Goal: Transaction & Acquisition: Purchase product/service

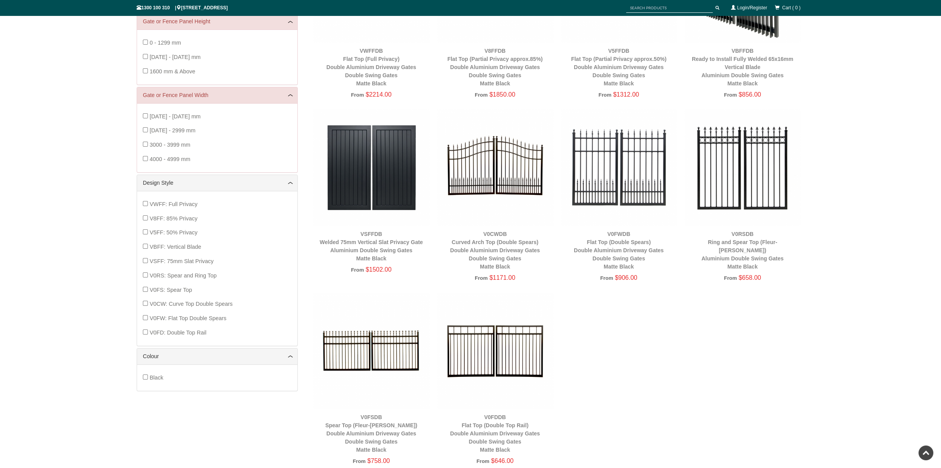
scroll to position [213, 0]
click at [490, 360] on img at bounding box center [495, 352] width 116 height 116
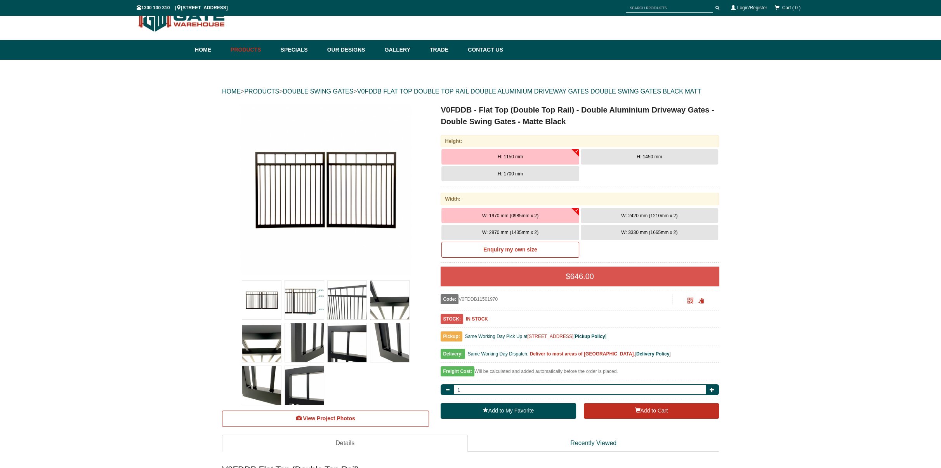
click at [507, 178] on button "H: 1700 mm" at bounding box center [510, 174] width 137 height 16
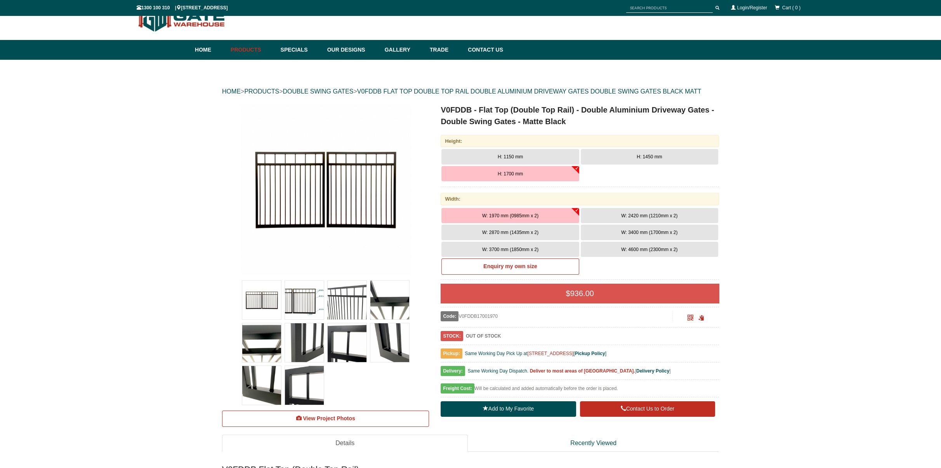
click at [345, 303] on img at bounding box center [347, 300] width 39 height 39
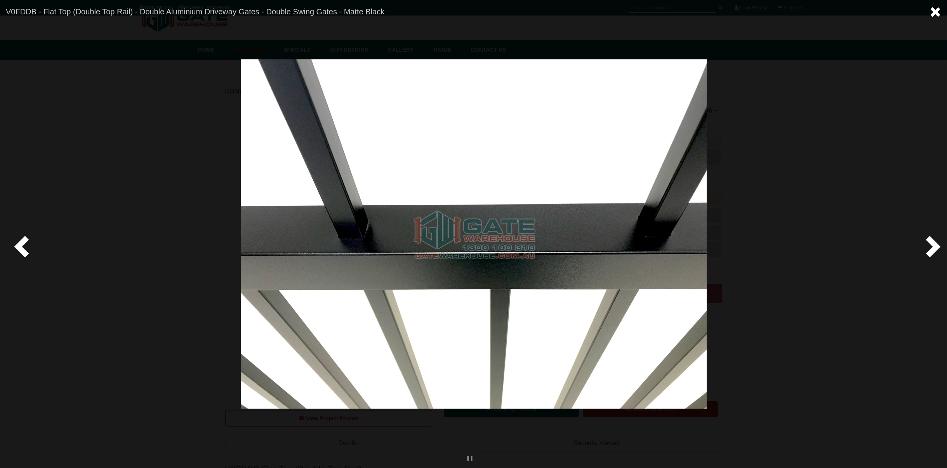
click at [936, 9] on span at bounding box center [936, 12] width 12 height 12
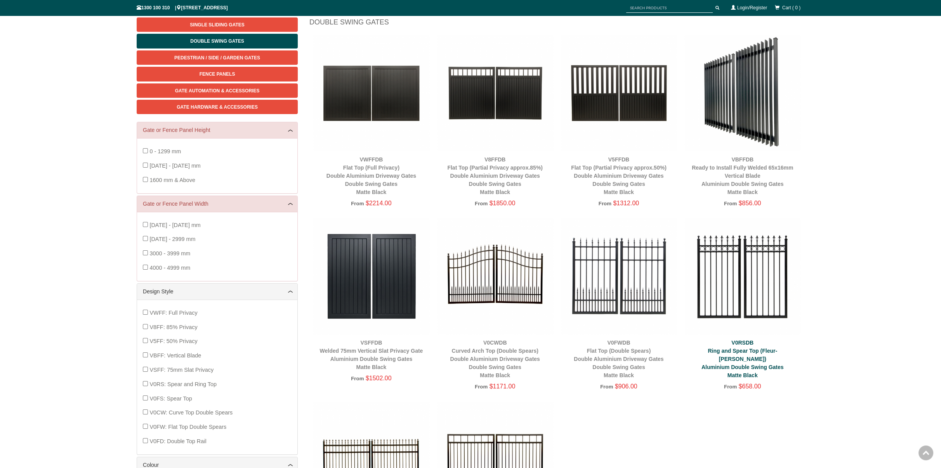
scroll to position [97, 0]
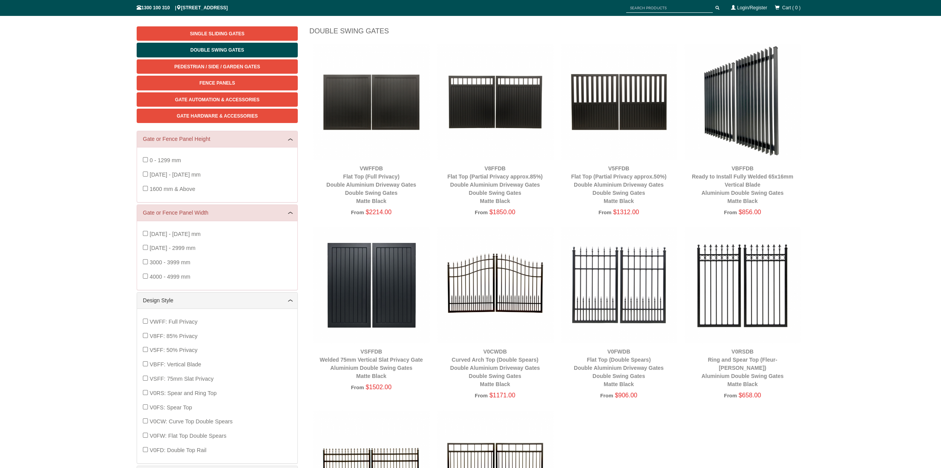
click at [629, 116] on img at bounding box center [619, 102] width 116 height 116
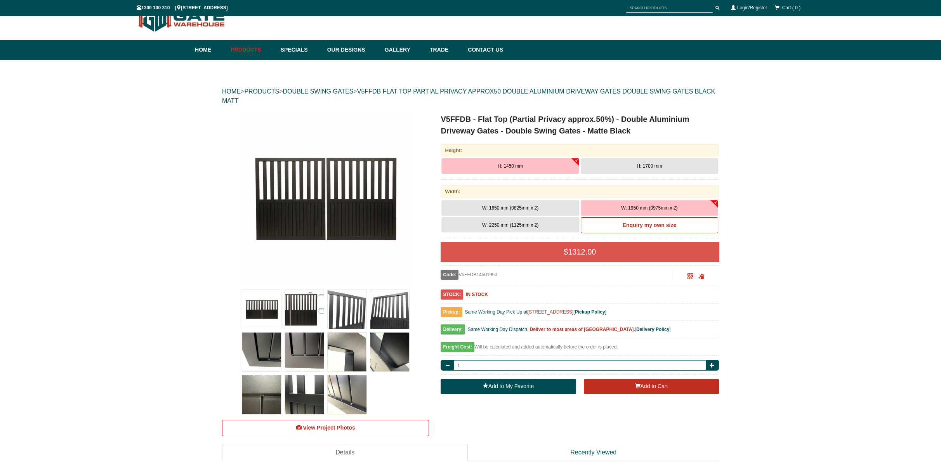
click at [264, 353] on img at bounding box center [261, 352] width 39 height 39
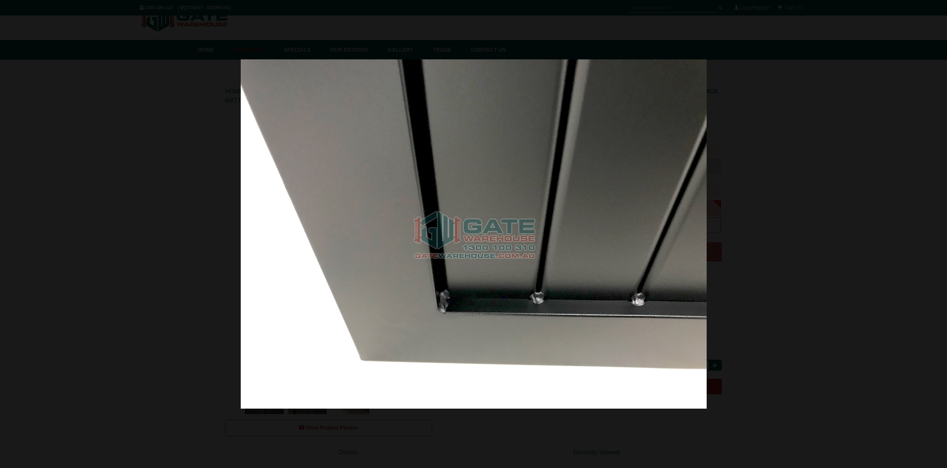
click at [894, 214] on div at bounding box center [473, 234] width 947 height 468
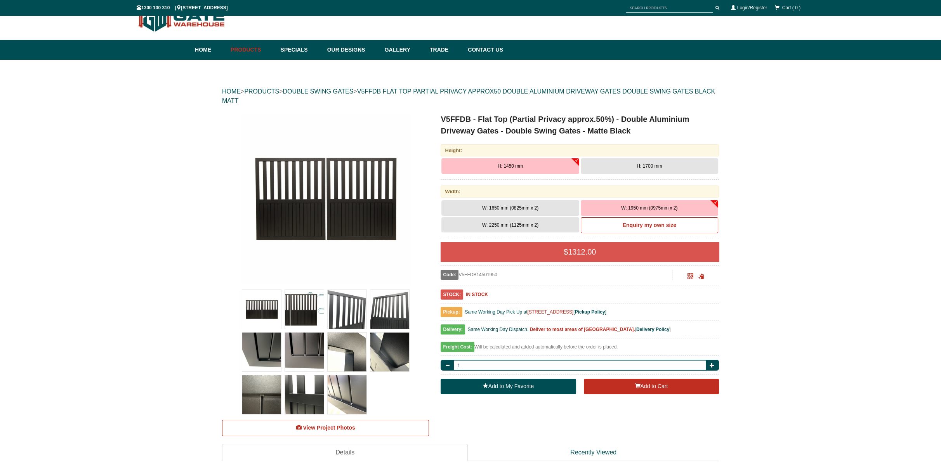
click at [352, 365] on img at bounding box center [347, 352] width 39 height 39
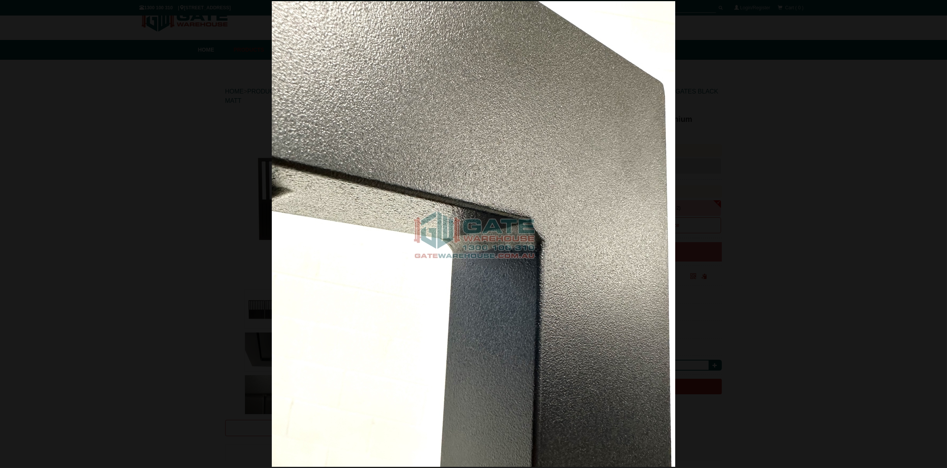
click at [343, 365] on img at bounding box center [474, 234] width 404 height 466
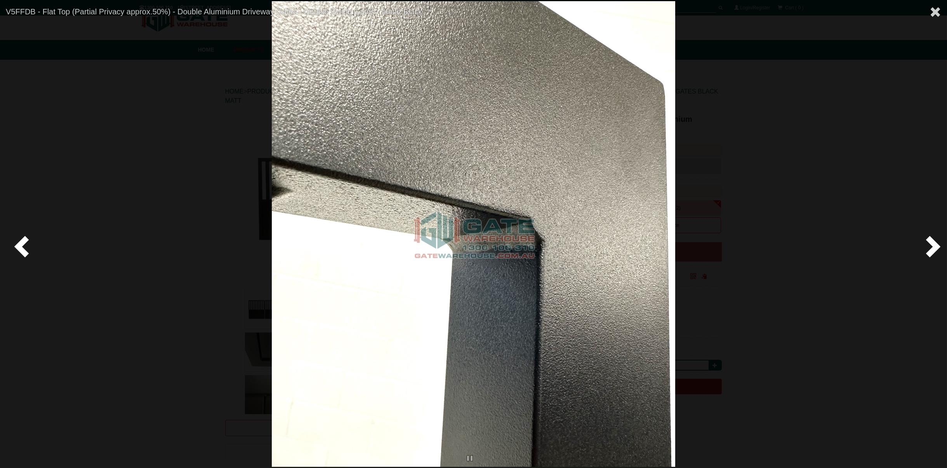
click at [940, 244] on span at bounding box center [931, 246] width 23 height 23
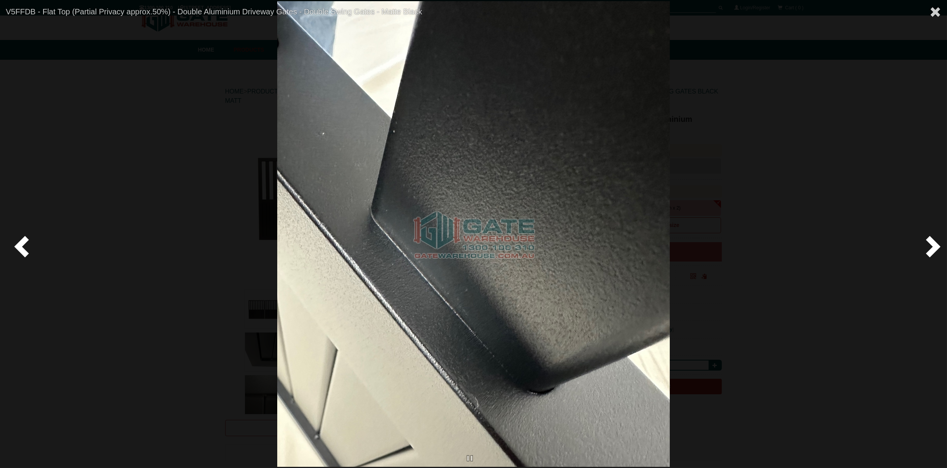
click at [928, 246] on span at bounding box center [931, 246] width 23 height 23
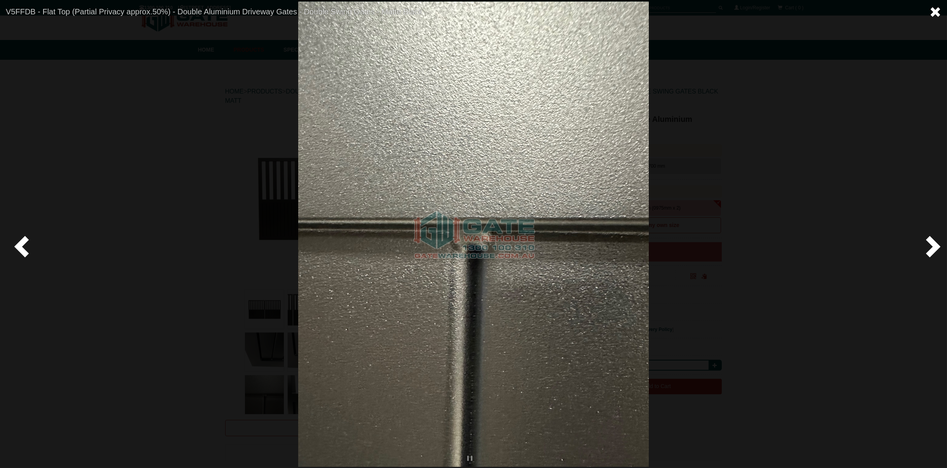
click at [931, 14] on span at bounding box center [936, 12] width 12 height 12
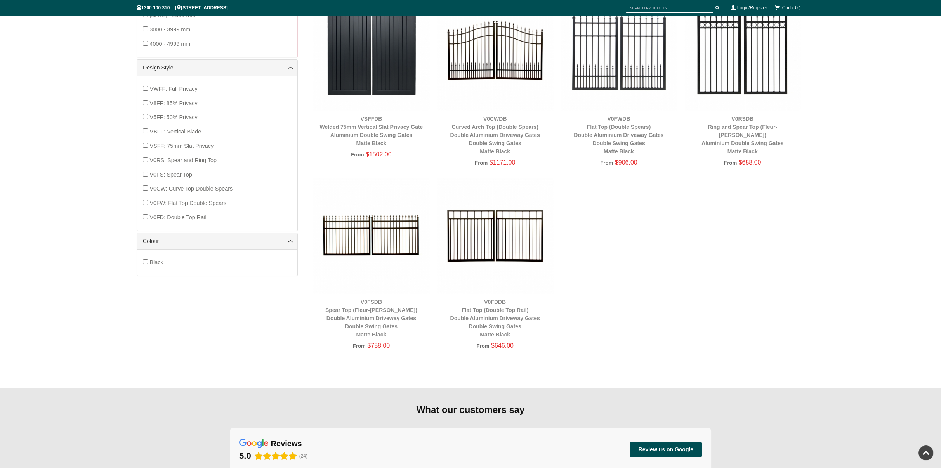
click at [495, 250] on img at bounding box center [495, 236] width 116 height 116
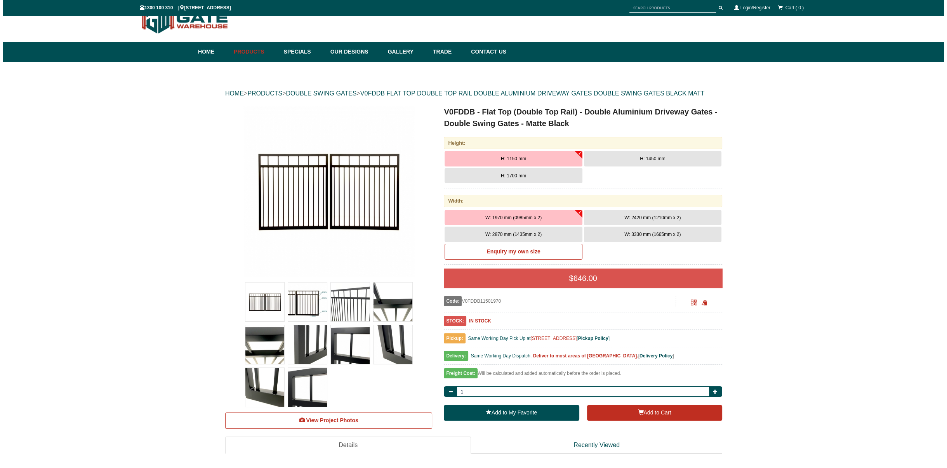
scroll to position [19, 0]
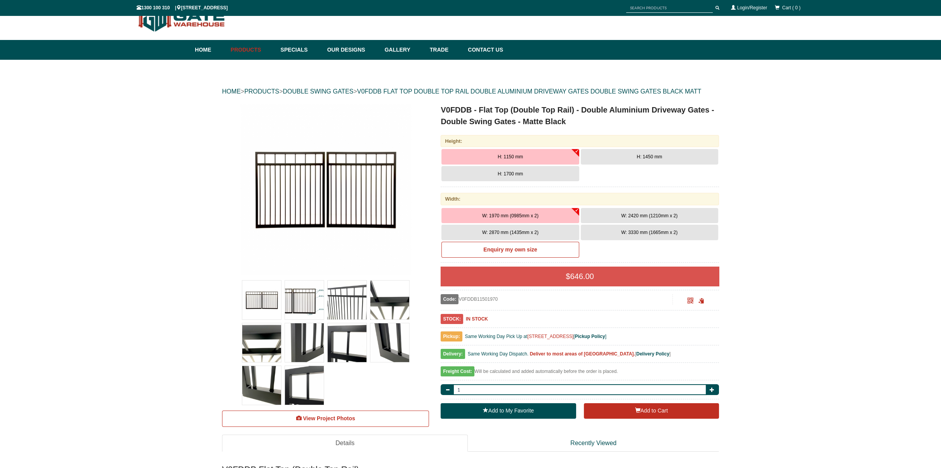
click at [343, 190] on img at bounding box center [325, 189] width 171 height 171
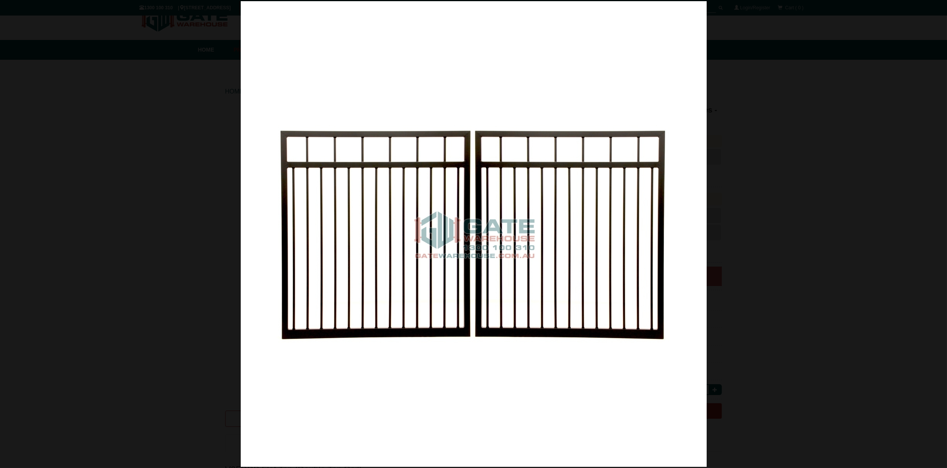
scroll to position [0, 0]
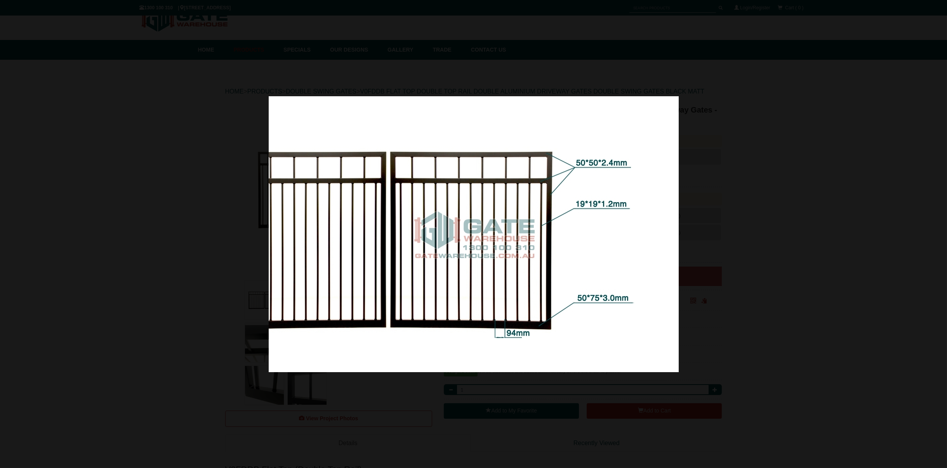
click at [32, 225] on div at bounding box center [473, 234] width 947 height 468
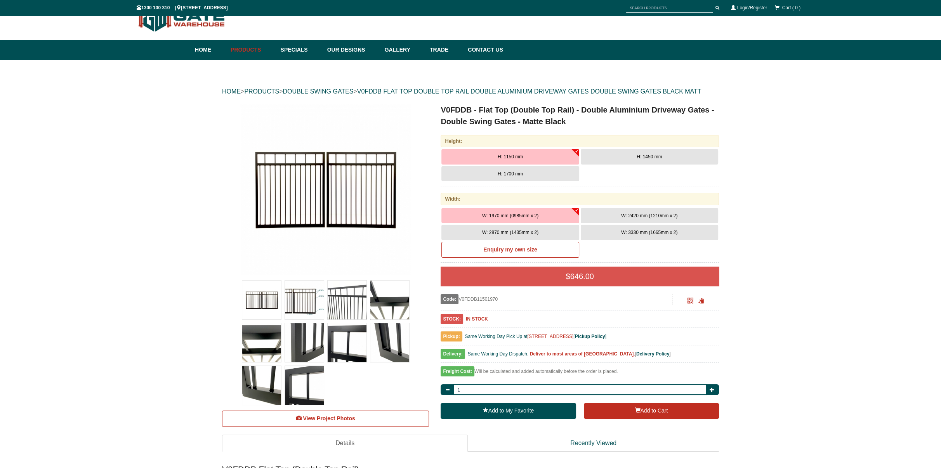
click at [272, 192] on img at bounding box center [325, 189] width 171 height 171
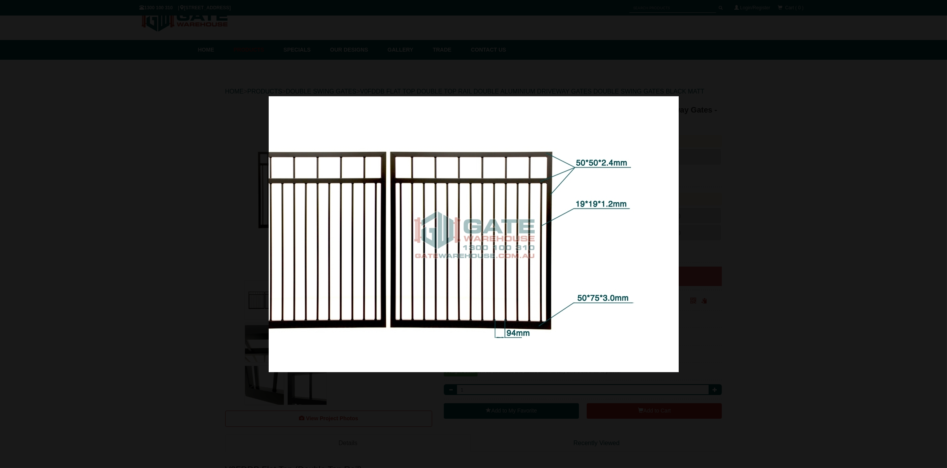
click at [272, 217] on img at bounding box center [474, 234] width 410 height 276
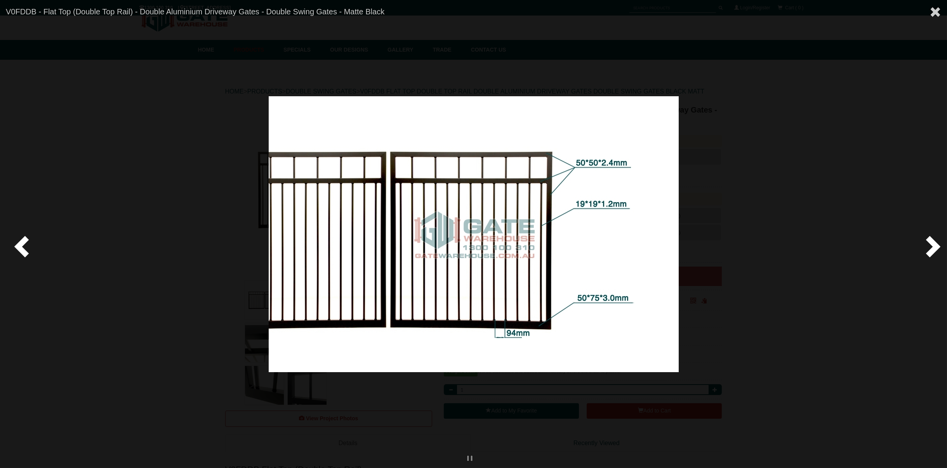
click at [19, 247] on span at bounding box center [23, 246] width 23 height 23
click at [18, 241] on span at bounding box center [23, 246] width 23 height 23
